Goal: Find contact information: Find contact information

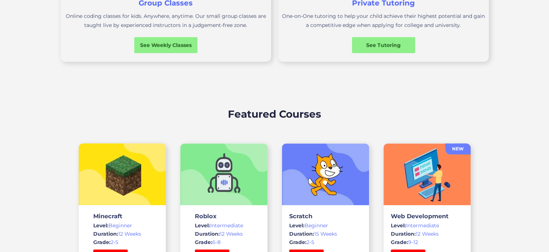
scroll to position [692, 0]
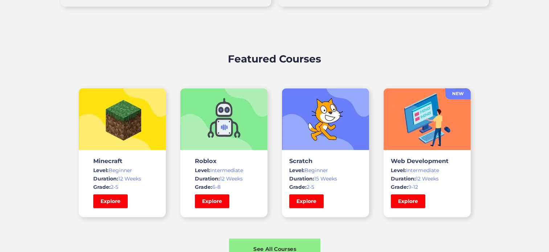
click at [286, 244] on div "See All Courses" at bounding box center [274, 248] width 91 height 8
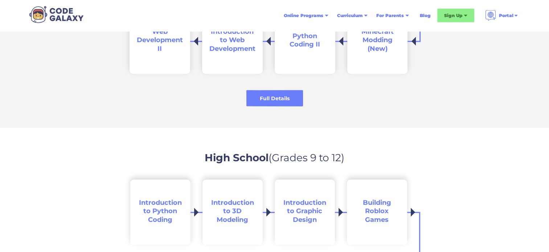
scroll to position [1411, 0]
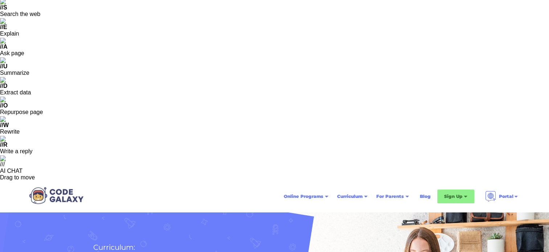
scroll to position [46, 0]
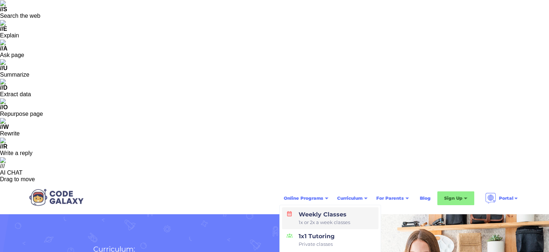
click at [352, 207] on link "Weekly Classes 1x or 2x a week classes" at bounding box center [330, 218] width 96 height 22
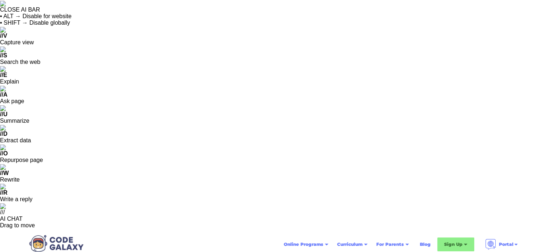
scroll to position [47, 0]
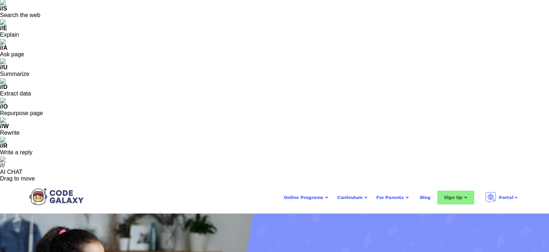
drag, startPoint x: 553, startPoint y: 17, endPoint x: 552, endPoint y: 22, distance: 5.5
click at [548, 22] on html "CLOSE AI BAR • ALT → Disable for website • SHIFT → Disable globally // V Captur…" at bounding box center [274, 79] width 549 height 252
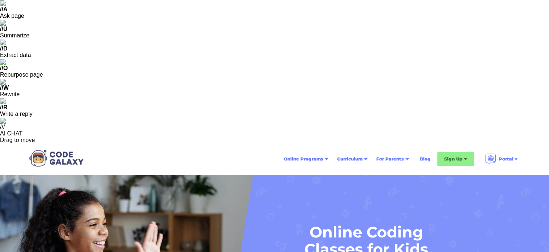
scroll to position [58, 0]
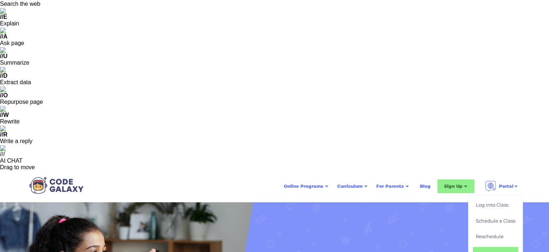
click at [492, 247] on link "HELP" at bounding box center [494, 254] width 45 height 14
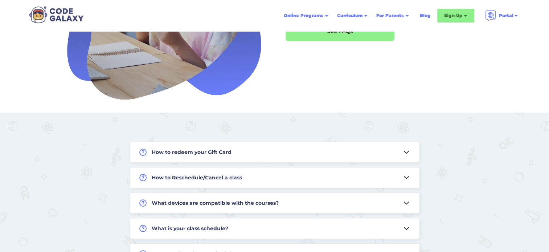
scroll to position [366, 0]
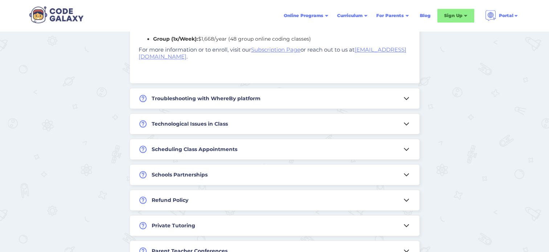
scroll to position [840, 0]
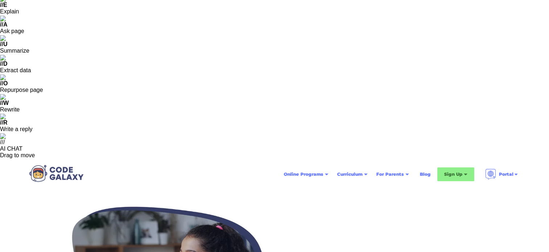
scroll to position [0, 0]
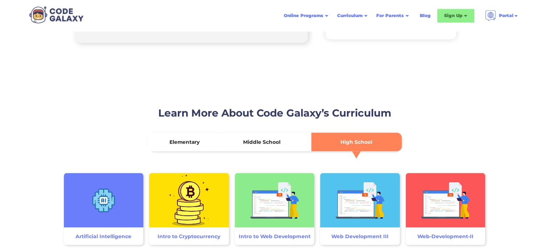
scroll to position [1203, 0]
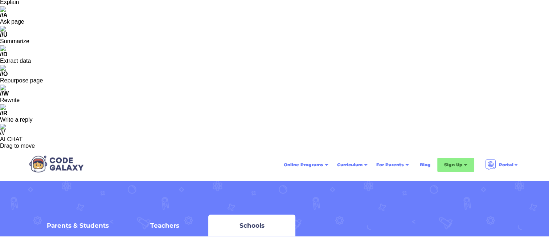
scroll to position [114, 0]
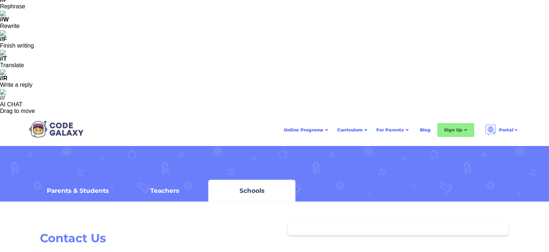
drag, startPoint x: 145, startPoint y: 75, endPoint x: 39, endPoint y: 77, distance: 106.2
copy div "support@thecodegalaxy.com"
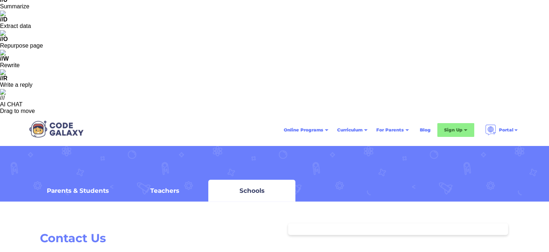
drag, startPoint x: 139, startPoint y: 75, endPoint x: 37, endPoint y: 74, distance: 102.6
copy div "support@thecodegalaxy.com"
